Goal: Navigation & Orientation: Find specific page/section

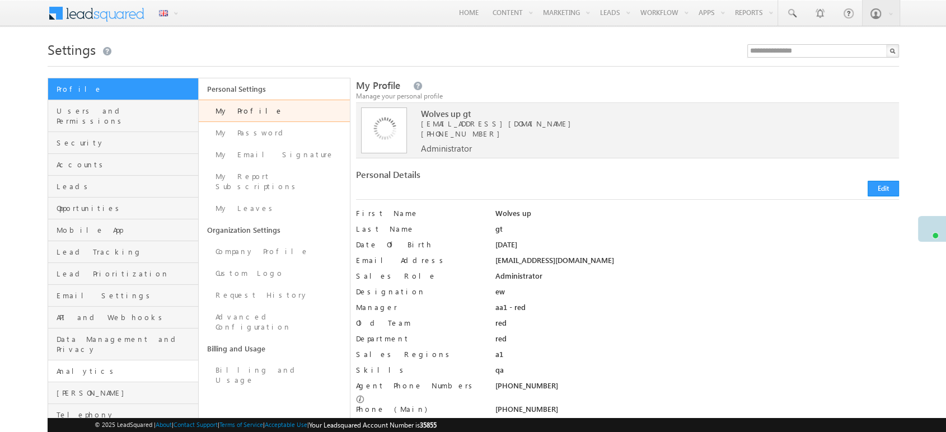
click at [116, 366] on span "Analytics" at bounding box center [126, 371] width 139 height 10
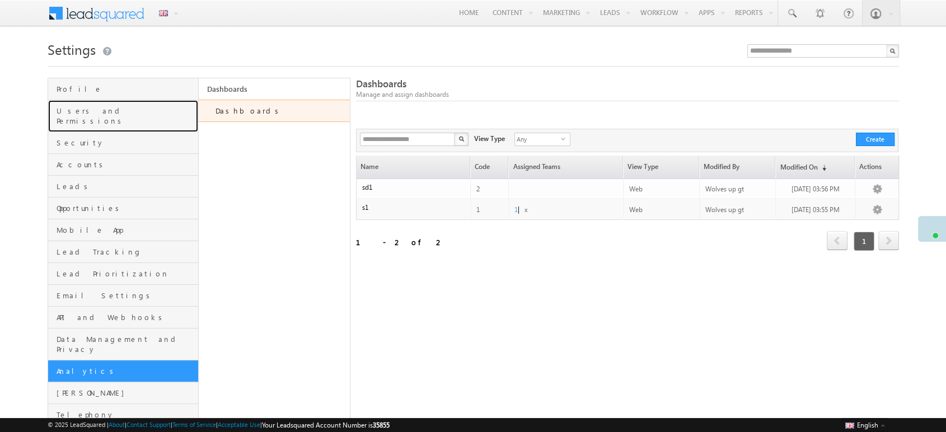
drag, startPoint x: 146, startPoint y: 93, endPoint x: 133, endPoint y: 119, distance: 28.8
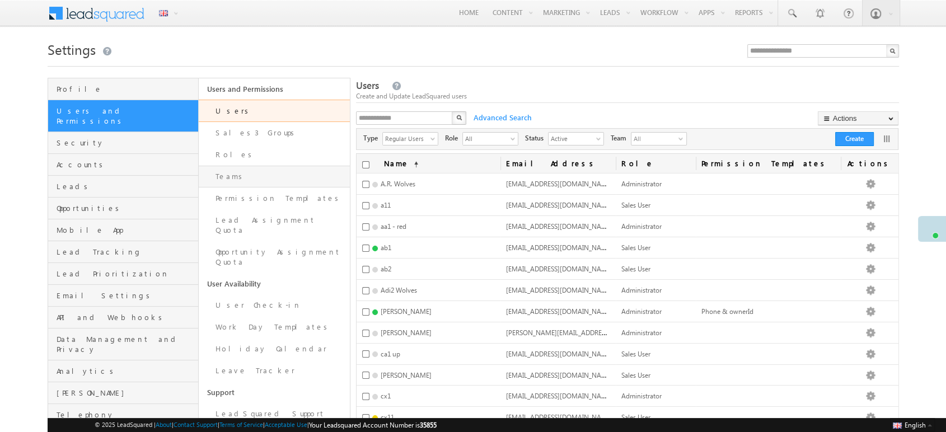
click at [281, 176] on link "Teams" at bounding box center [274, 177] width 151 height 22
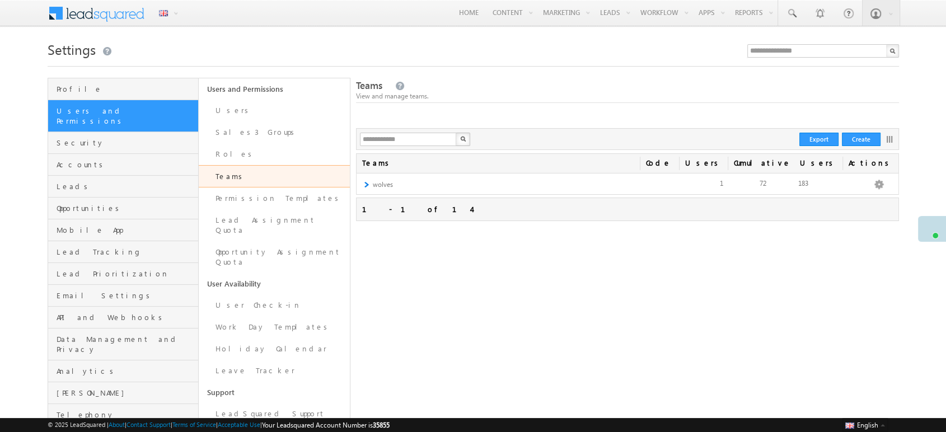
click at [891, 144] on div at bounding box center [892, 138] width 12 height 13
click at [891, 137] on link at bounding box center [889, 139] width 7 height 7
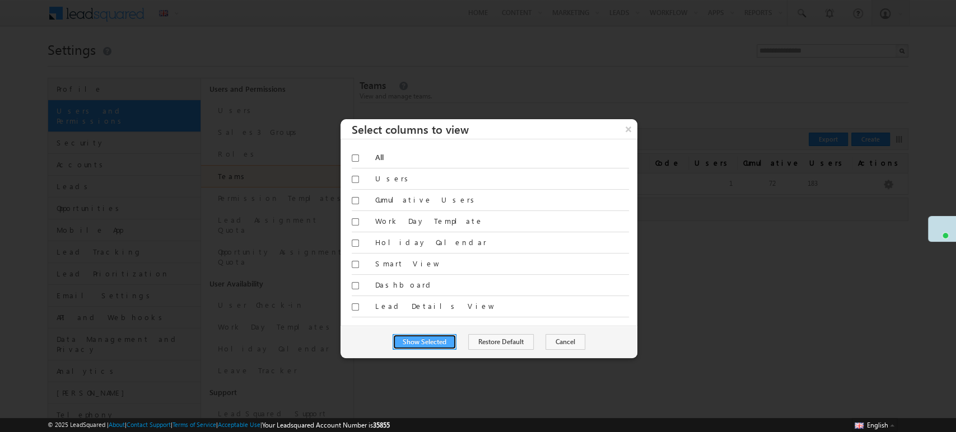
click at [436, 334] on button "Show Selected" at bounding box center [424, 342] width 64 height 16
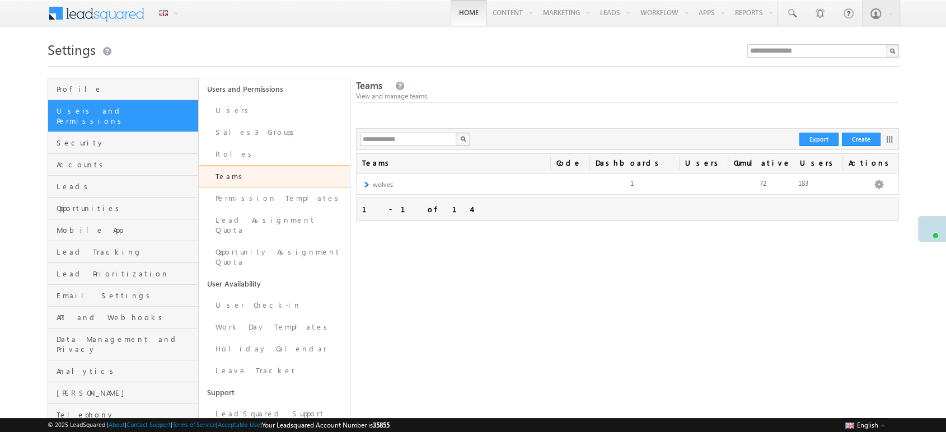
click at [462, 8] on link "Home" at bounding box center [469, 13] width 36 height 26
